Goal: Task Accomplishment & Management: Manage account settings

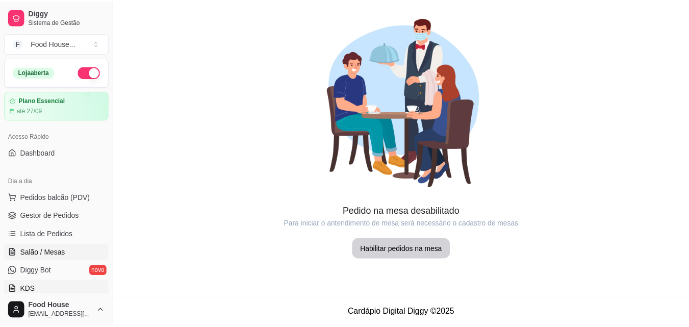
scroll to position [153, 0]
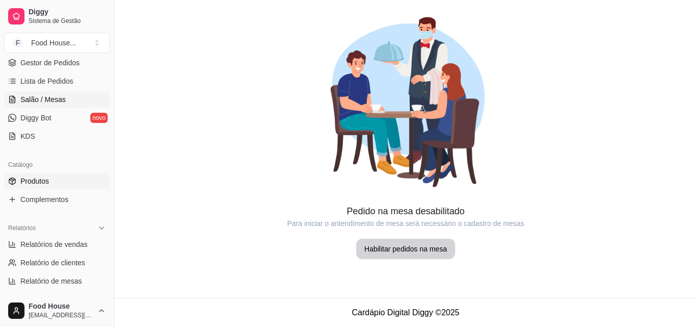
click at [59, 188] on link "Produtos" at bounding box center [57, 181] width 106 height 16
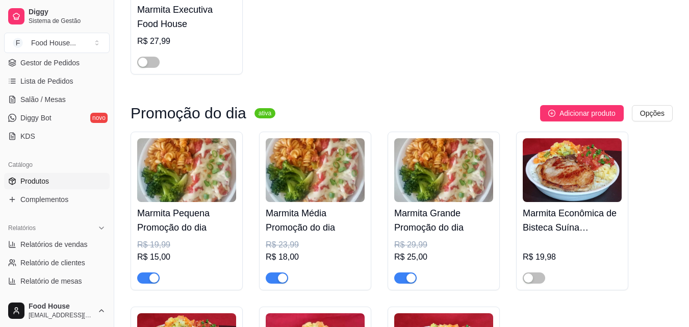
scroll to position [612, 0]
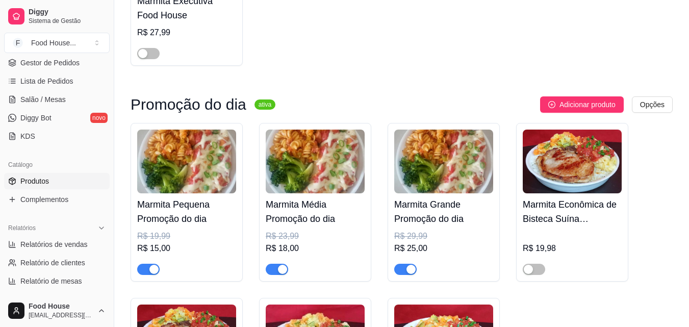
click at [153, 271] on div "button" at bounding box center [153, 269] width 9 height 9
click at [274, 268] on span "button" at bounding box center [277, 269] width 22 height 11
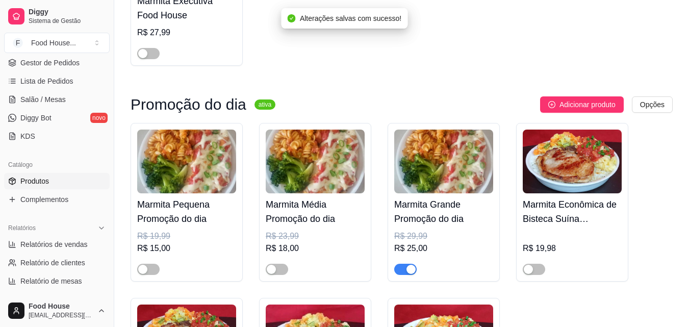
click at [410, 271] on div "button" at bounding box center [411, 269] width 9 height 9
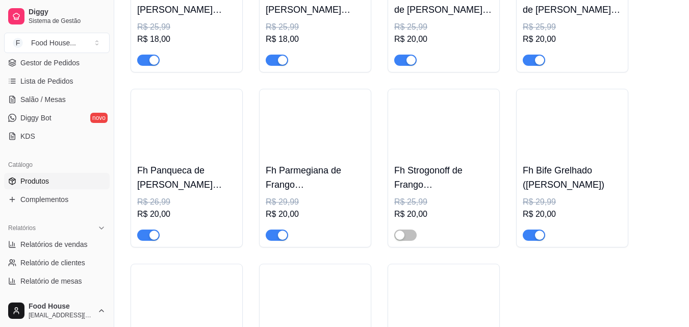
scroll to position [1224, 0]
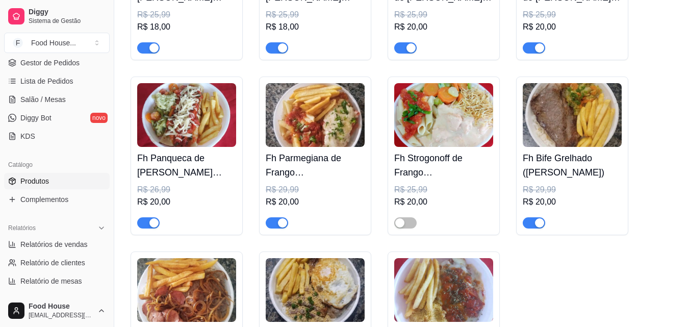
click at [152, 228] on div "button" at bounding box center [153, 222] width 9 height 9
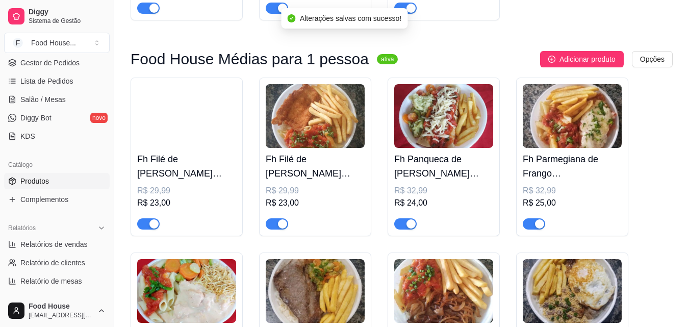
scroll to position [1633, 0]
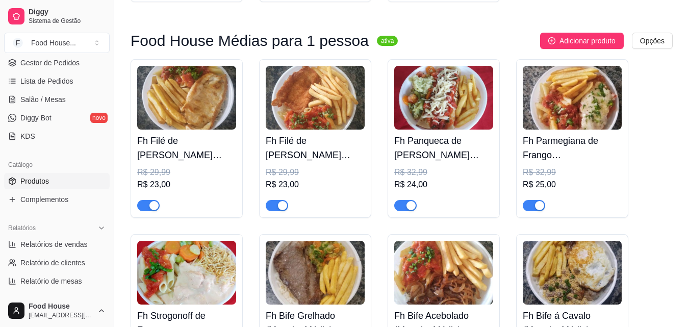
click at [404, 217] on div "Fh Panqueca de [PERSON_NAME] (Marmita Média) R$ 32,99 R$ 24,00" at bounding box center [444, 138] width 112 height 159
click at [413, 210] on div "button" at bounding box center [411, 205] width 9 height 9
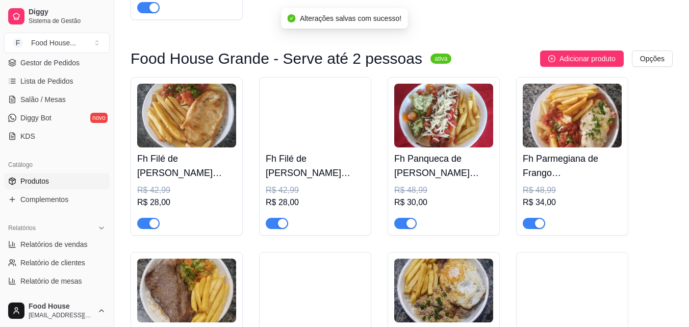
scroll to position [2194, 0]
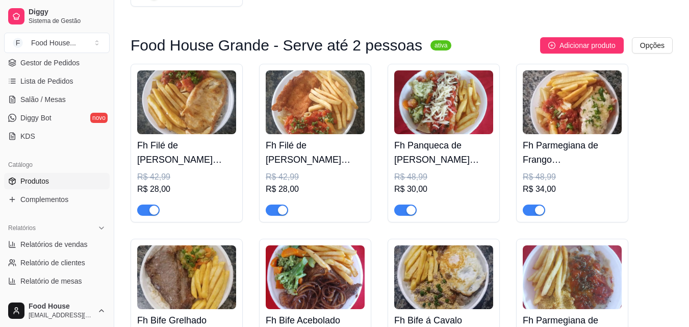
click at [402, 216] on span "button" at bounding box center [405, 210] width 22 height 11
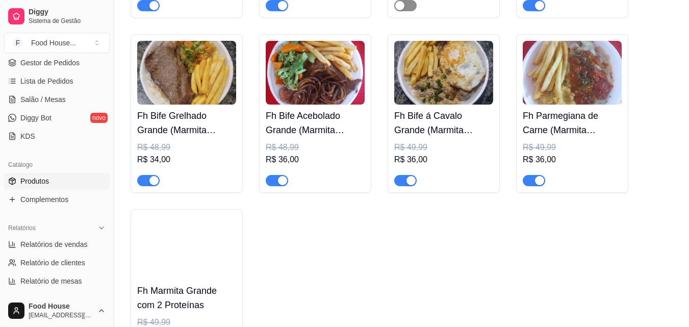
scroll to position [2245, 0]
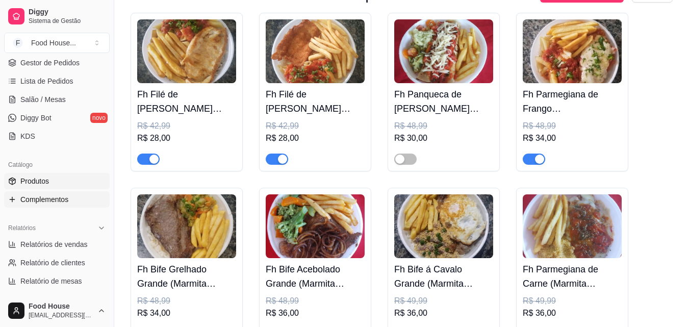
click at [44, 202] on span "Complementos" at bounding box center [44, 199] width 48 height 10
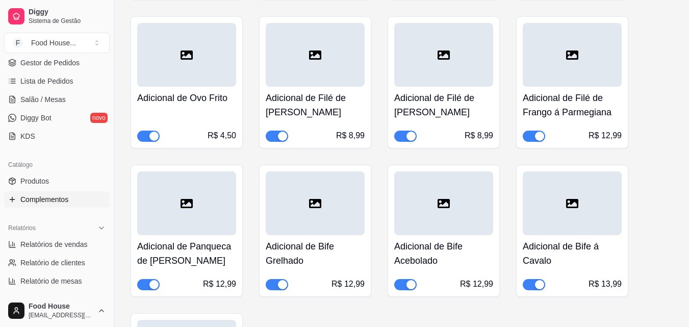
scroll to position [357, 0]
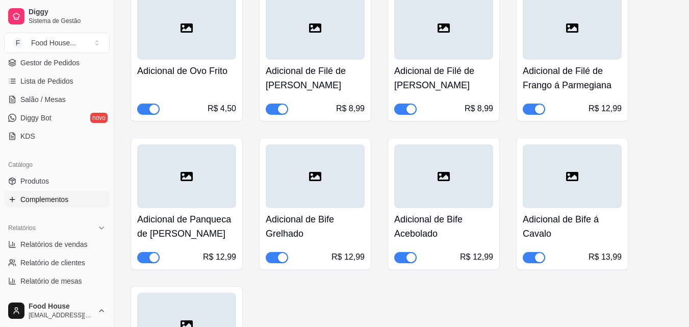
click at [145, 261] on span "button" at bounding box center [148, 257] width 22 height 11
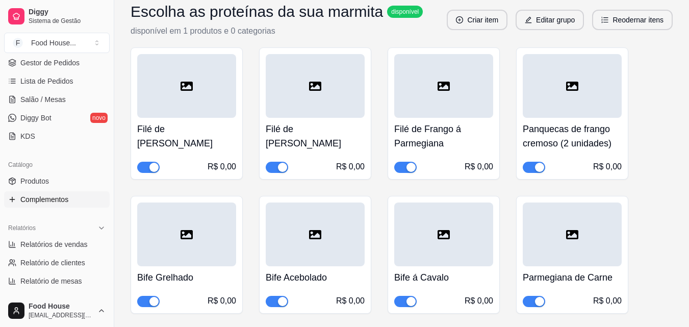
scroll to position [2704, 0]
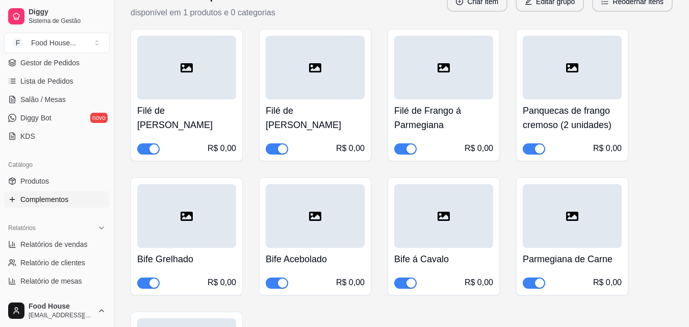
click at [535, 150] on div "button" at bounding box center [539, 148] width 9 height 9
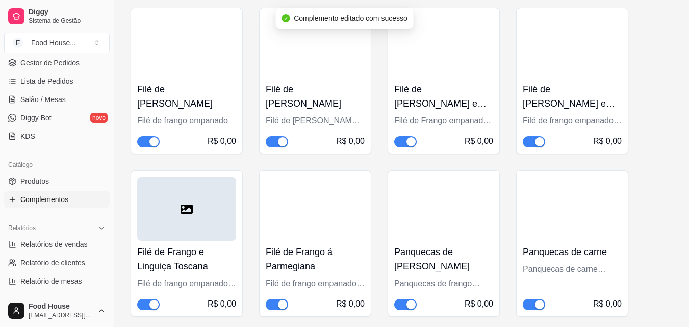
scroll to position [3265, 0]
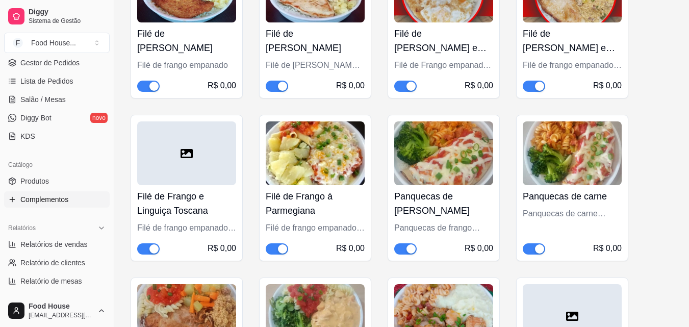
click at [405, 243] on span "button" at bounding box center [405, 248] width 22 height 11
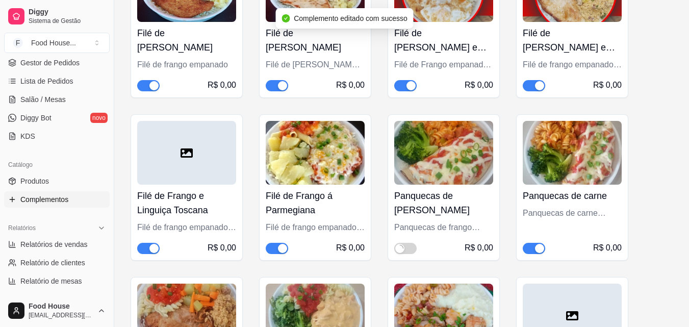
scroll to position [3316, 0]
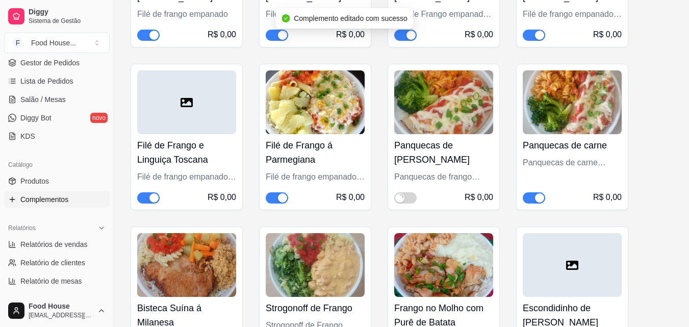
click at [544, 192] on span "button" at bounding box center [534, 197] width 22 height 11
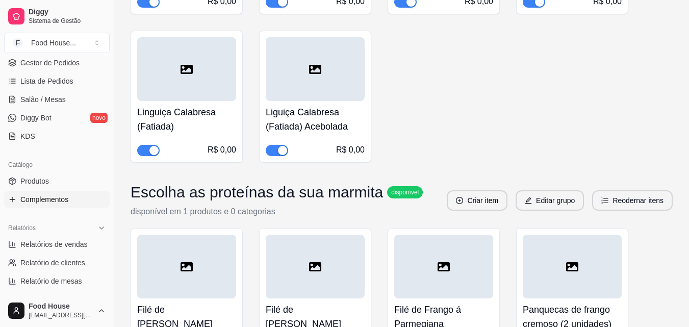
scroll to position [2446, 0]
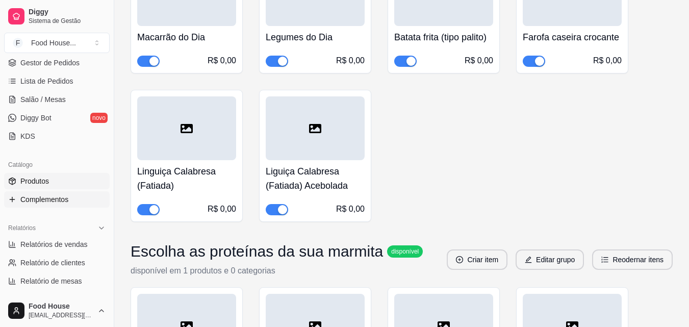
click at [56, 185] on link "Produtos" at bounding box center [57, 181] width 106 height 16
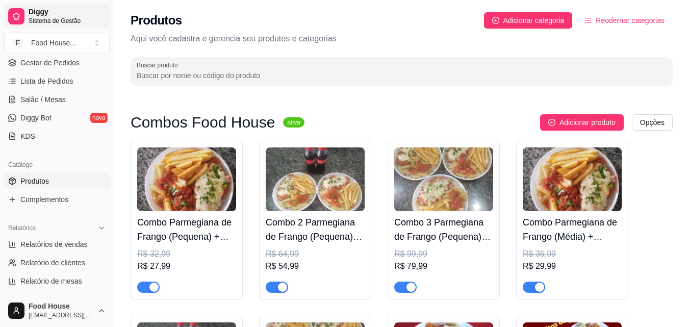
click at [58, 25] on link "Diggy Sistema de Gestão" at bounding box center [57, 16] width 106 height 24
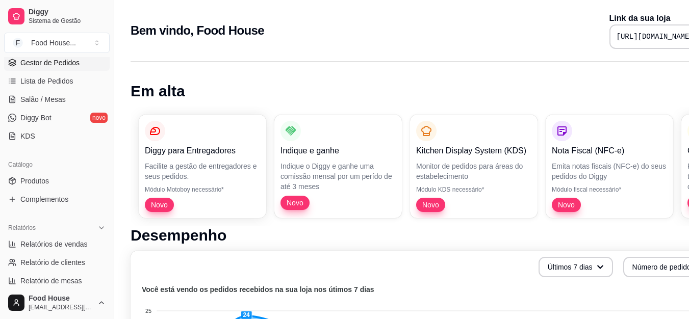
click at [57, 63] on span "Gestor de Pedidos" at bounding box center [49, 63] width 59 height 10
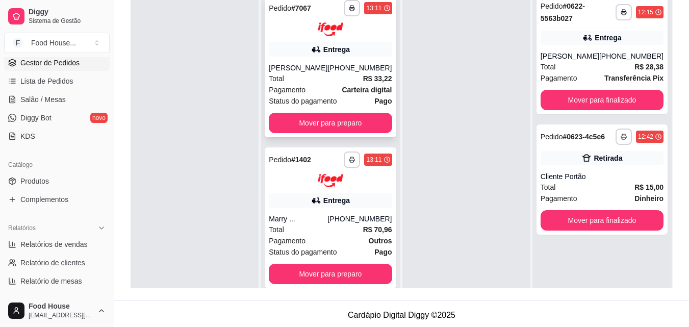
click at [339, 81] on div "Total R$ 33,22" at bounding box center [330, 78] width 123 height 11
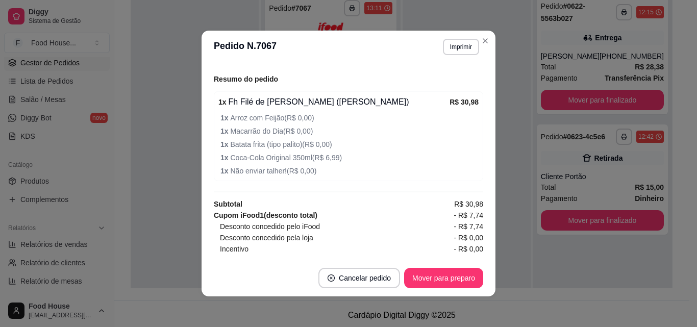
scroll to position [361, 0]
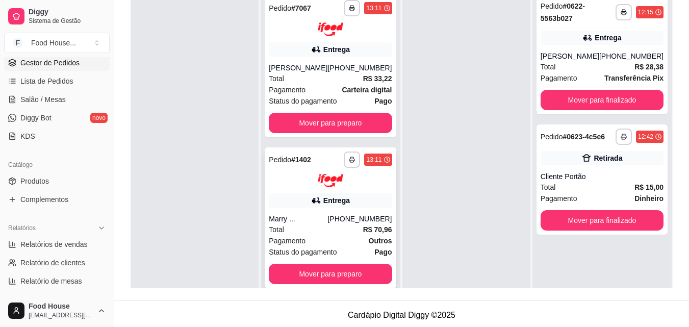
click at [343, 211] on div "**********" at bounding box center [330, 217] width 131 height 141
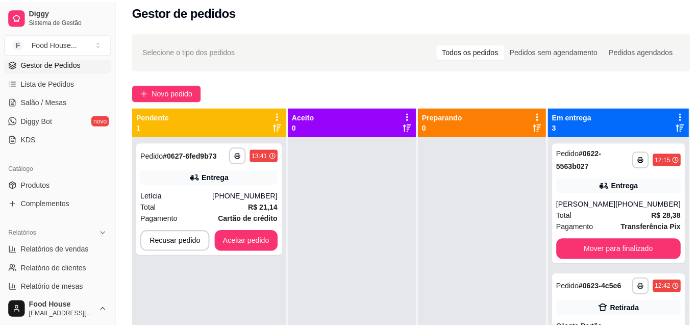
scroll to position [0, 0]
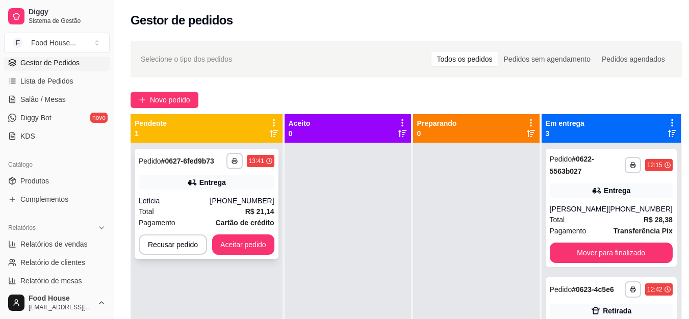
click at [187, 182] on icon at bounding box center [192, 183] width 10 height 10
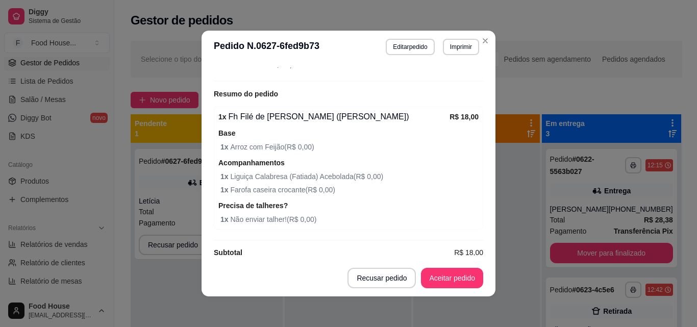
scroll to position [2, 0]
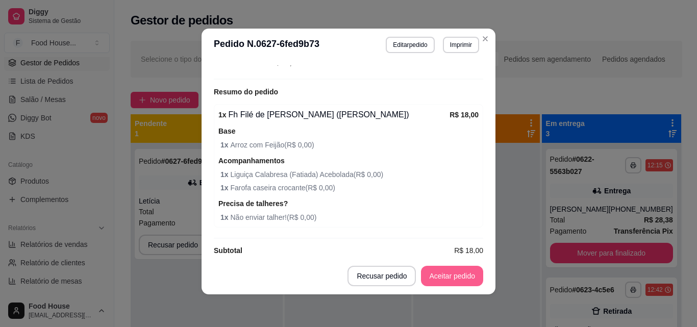
click at [442, 277] on button "Aceitar pedido" at bounding box center [452, 276] width 62 height 20
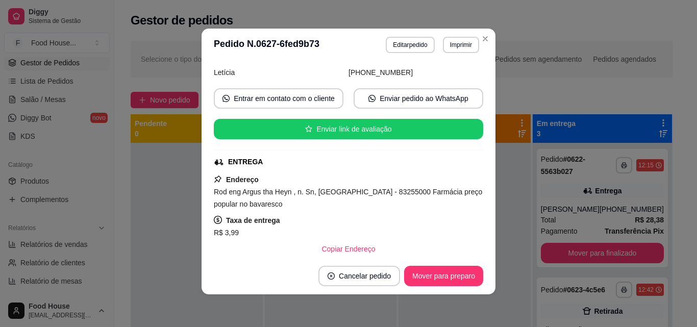
scroll to position [140, 0]
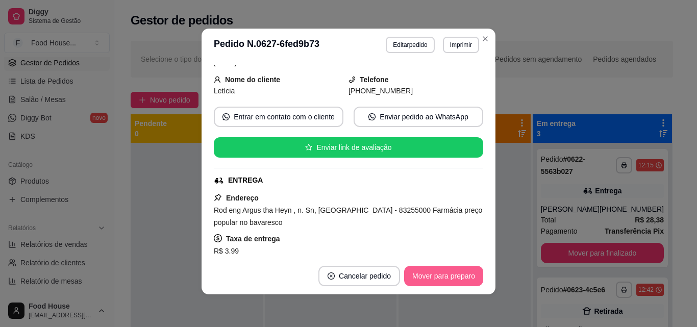
click at [432, 272] on button "Mover para preparo" at bounding box center [443, 276] width 79 height 20
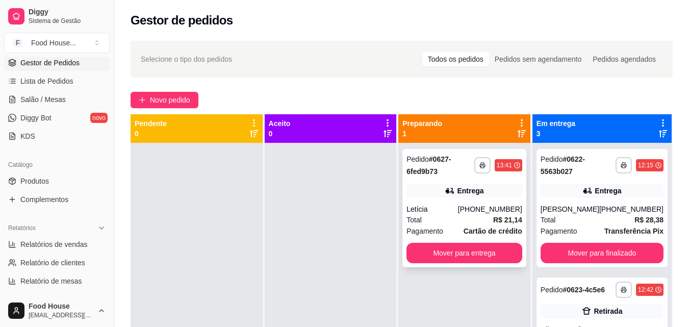
click at [456, 203] on div "**********" at bounding box center [465, 208] width 124 height 118
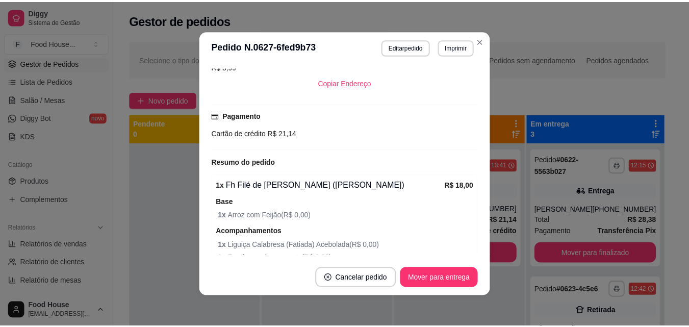
scroll to position [306, 0]
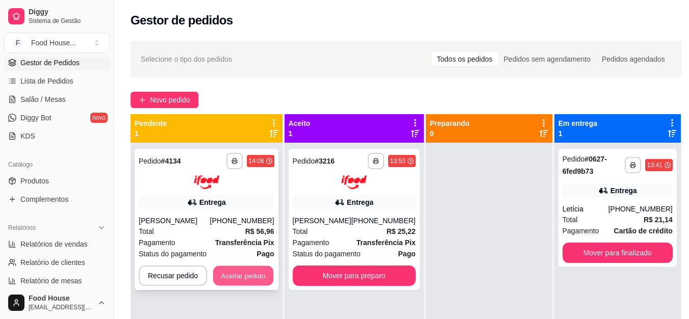
click at [241, 271] on button "Aceitar pedido" at bounding box center [243, 276] width 60 height 20
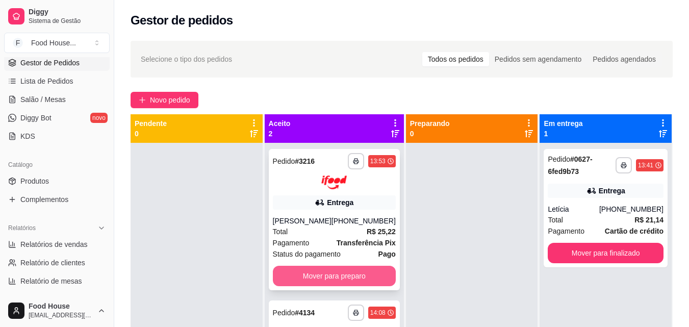
click at [329, 285] on button "Mover para preparo" at bounding box center [334, 276] width 123 height 20
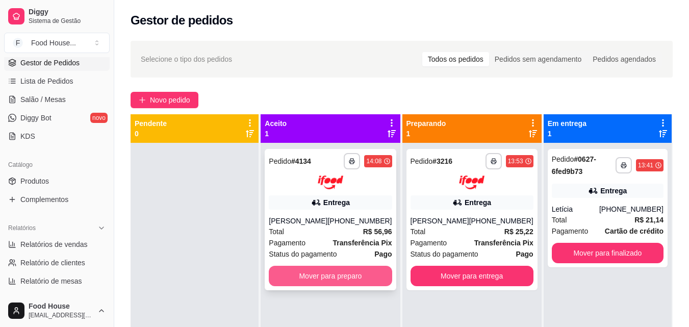
click at [329, 280] on button "Mover para preparo" at bounding box center [330, 276] width 123 height 20
